Goal: Check status: Check status

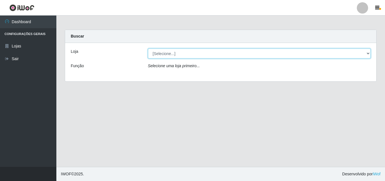
click at [367, 50] on select "[Selecione...] Corte Fácil - Unidade Emaús" at bounding box center [259, 53] width 223 height 10
select select "201"
click at [148, 48] on select "[Selecione...] Corte Fácil - Unidade Emaús" at bounding box center [259, 53] width 223 height 10
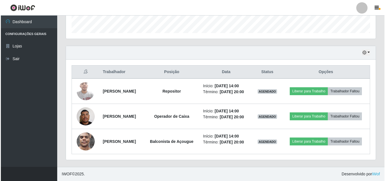
scroll to position [181, 0]
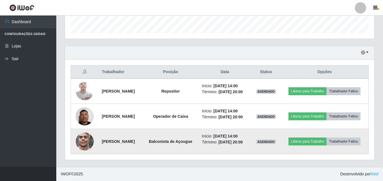
click at [86, 141] on img at bounding box center [85, 141] width 18 height 24
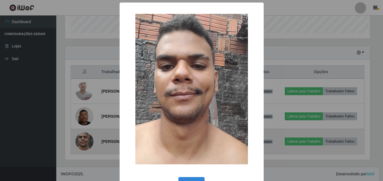
scroll to position [117, 307]
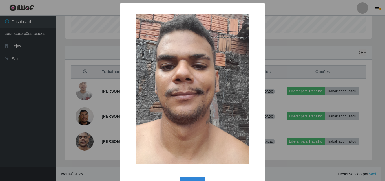
click at [290, 33] on div "× OK Cancel" at bounding box center [192, 90] width 385 height 181
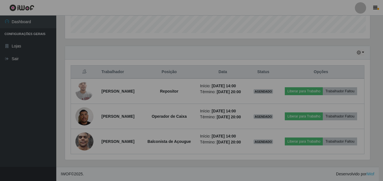
scroll to position [117, 310]
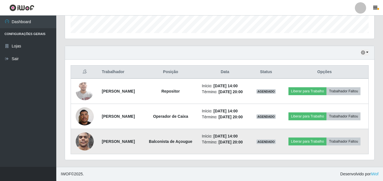
click at [81, 136] on img at bounding box center [85, 141] width 18 height 24
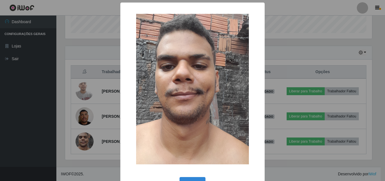
click at [85, 113] on div "× OK Cancel" at bounding box center [192, 90] width 385 height 181
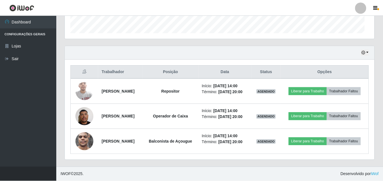
scroll to position [117, 310]
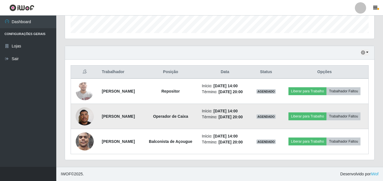
click at [85, 112] on img at bounding box center [85, 116] width 18 height 24
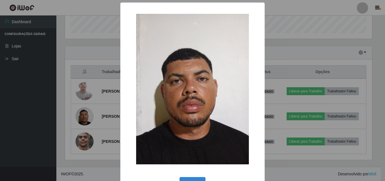
click at [82, 83] on div "× OK Cancel" at bounding box center [192, 90] width 385 height 181
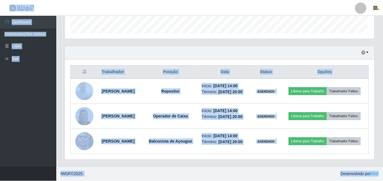
scroll to position [117, 310]
click at [82, 83] on img at bounding box center [85, 91] width 18 height 24
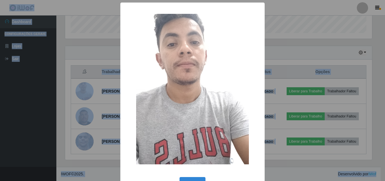
click at [88, 144] on div "× OK Cancel" at bounding box center [192, 90] width 385 height 181
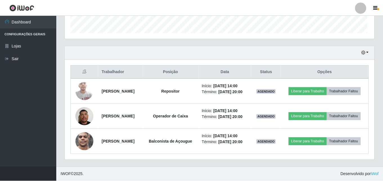
scroll to position [117, 310]
click at [88, 144] on img at bounding box center [85, 141] width 18 height 24
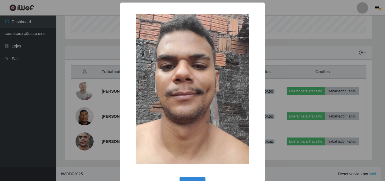
click at [50, 147] on div "× OK Cancel" at bounding box center [192, 90] width 385 height 181
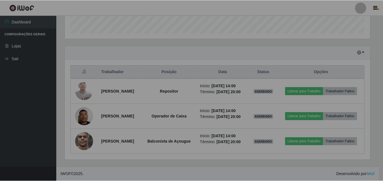
scroll to position [117, 310]
